Goal: Information Seeking & Learning: Learn about a topic

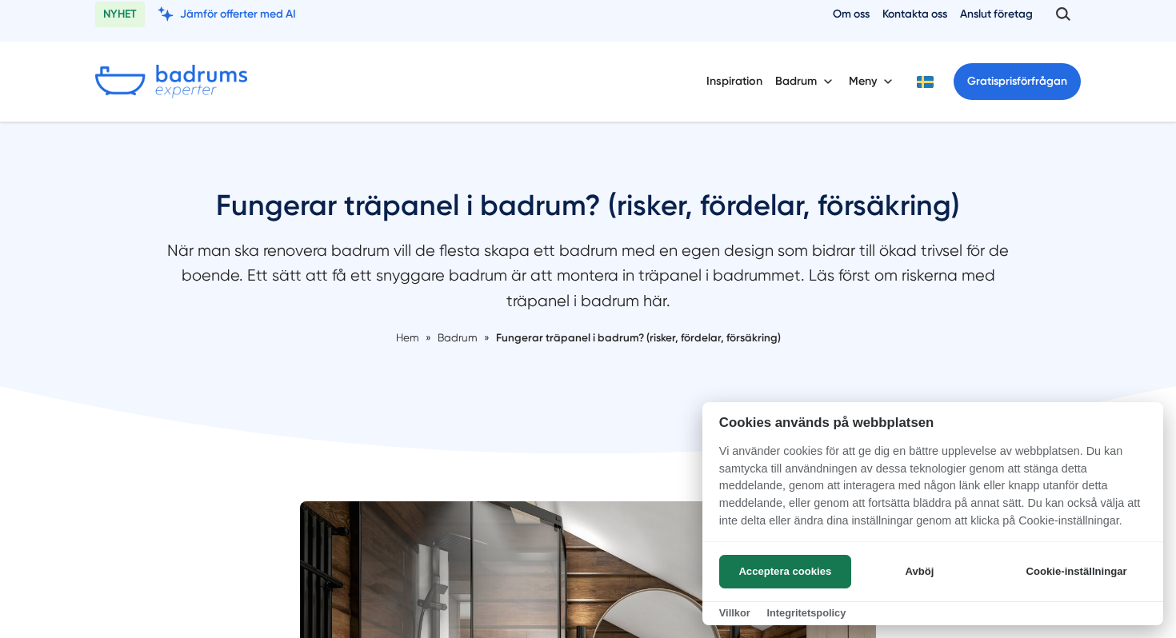
scroll to position [13, 0]
click at [918, 569] on button "Avböj" at bounding box center [919, 572] width 127 height 34
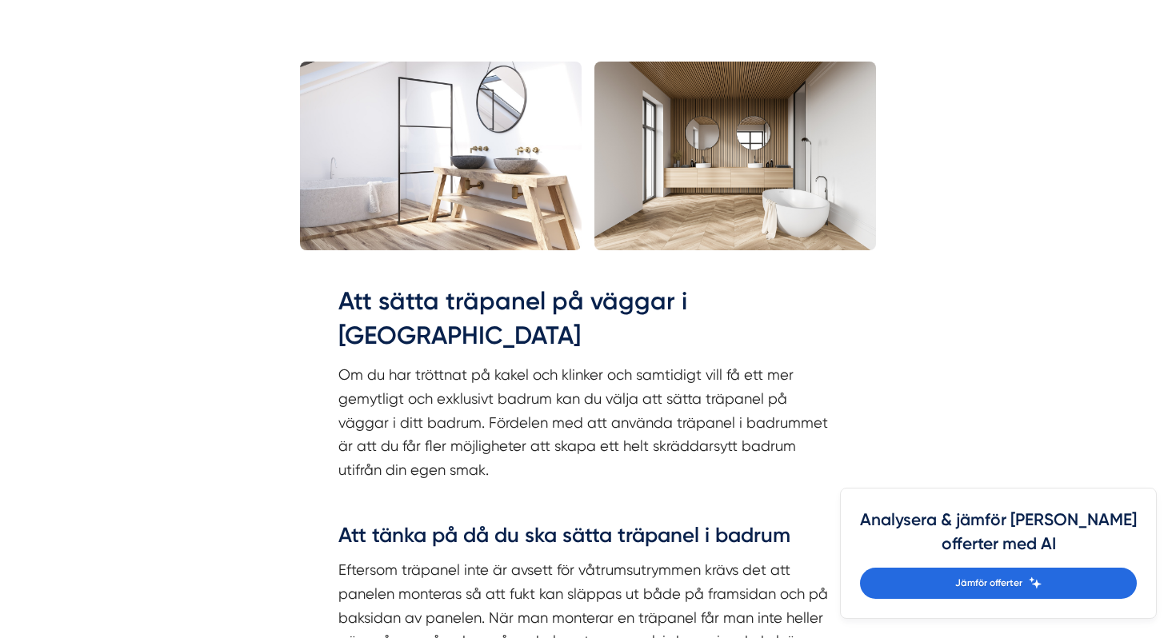
scroll to position [1740, 0]
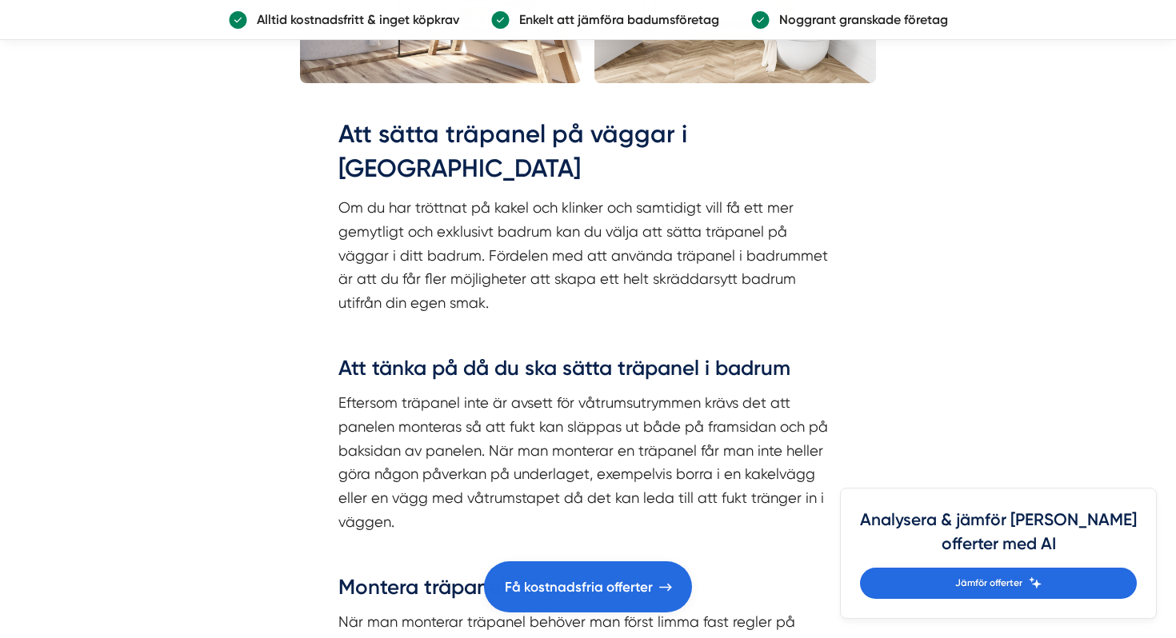
click at [454, 204] on p "Om du har tröttnat på kakel och klinker och samtidigt vill få ett mer gemytligt…" at bounding box center [587, 255] width 499 height 118
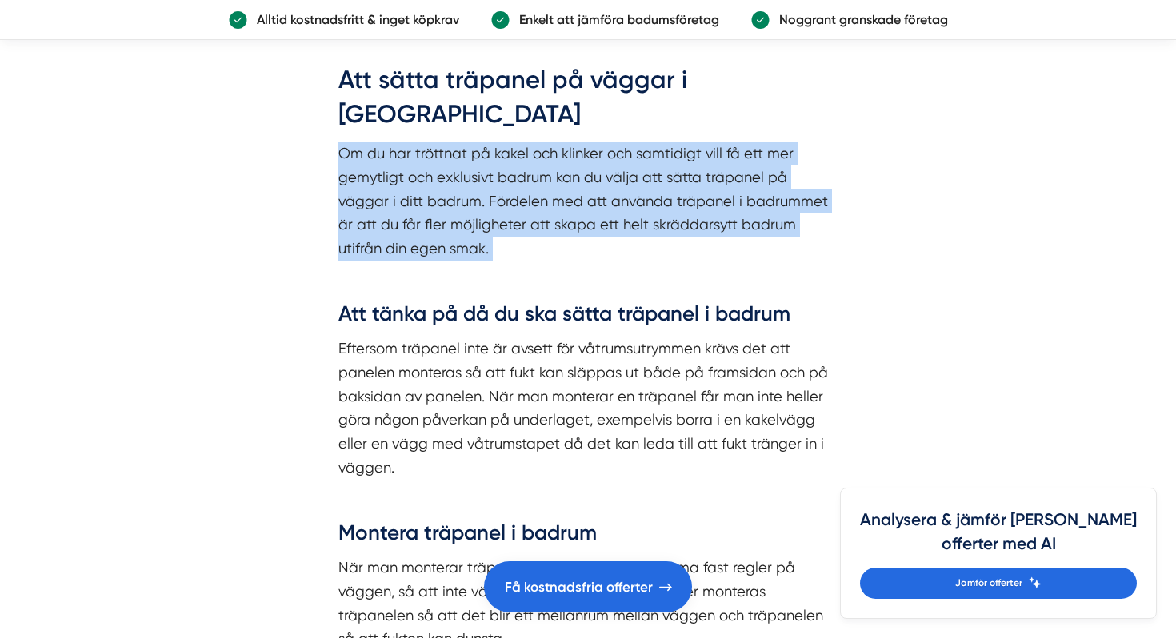
scroll to position [1816, 0]
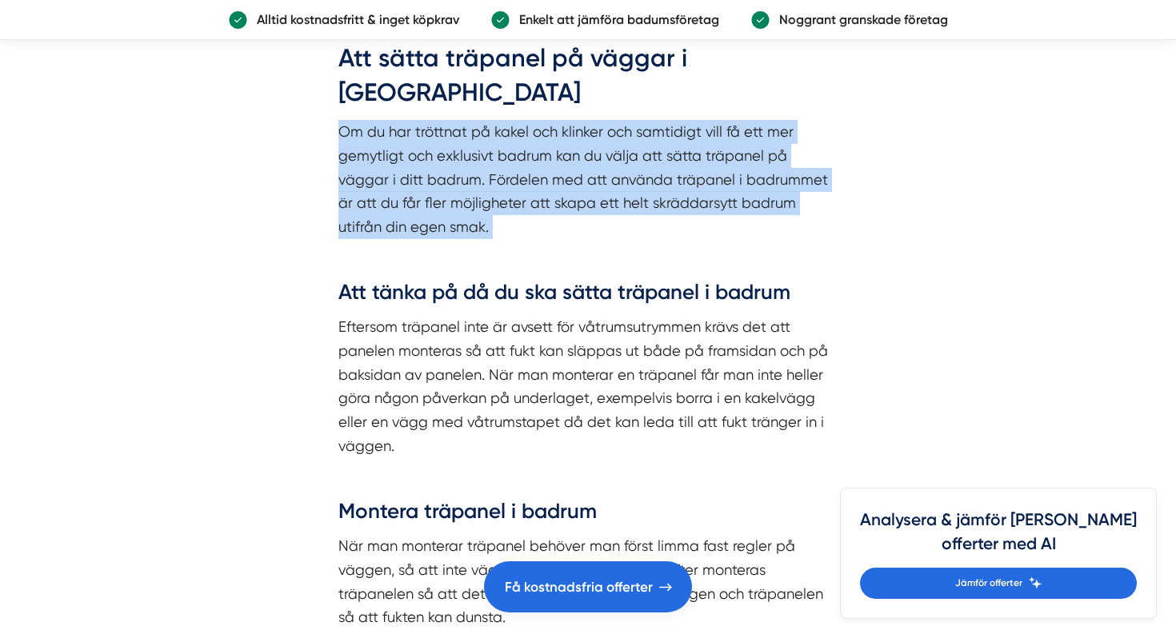
click at [532, 377] on p "Eftersom träpanel inte är avsett för våtrumsutrymmen krävs det att panelen mont…" at bounding box center [587, 386] width 499 height 142
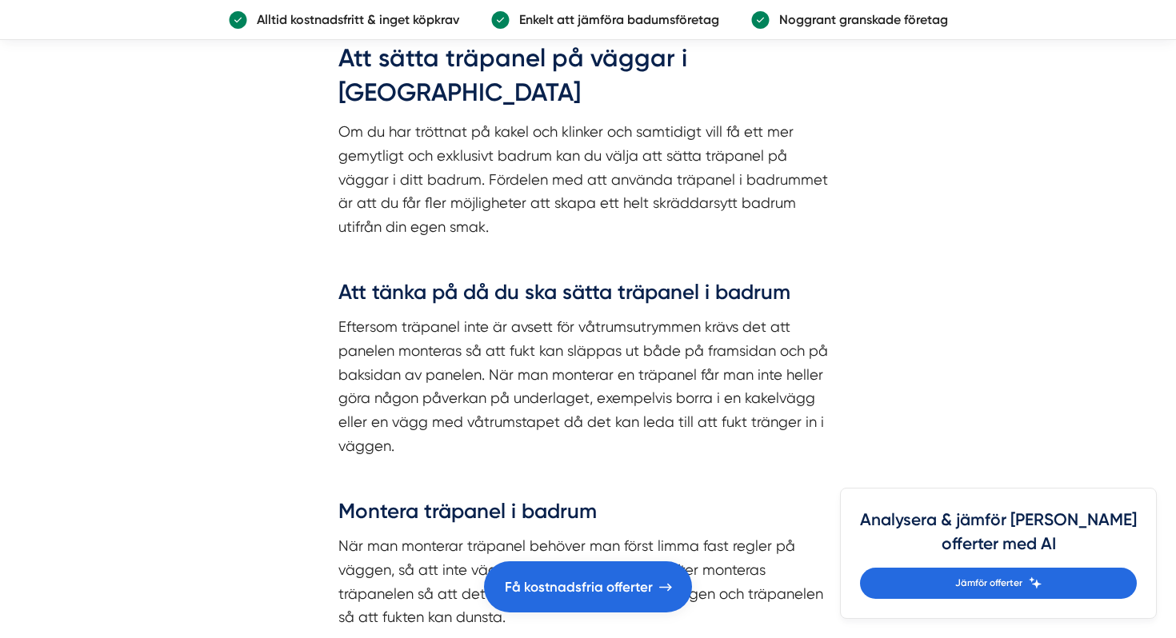
click at [532, 377] on p "Eftersom träpanel inte är avsett för våtrumsutrymmen krävs det att panelen mont…" at bounding box center [587, 386] width 499 height 142
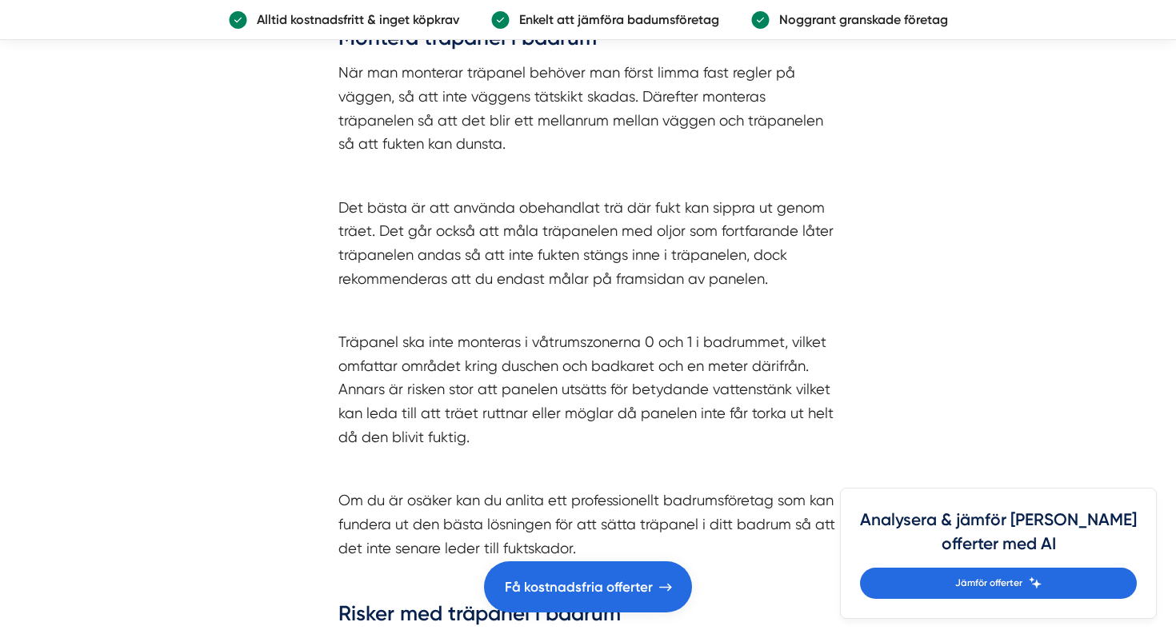
scroll to position [2247, 0]
